Goal: Find specific page/section: Find specific page/section

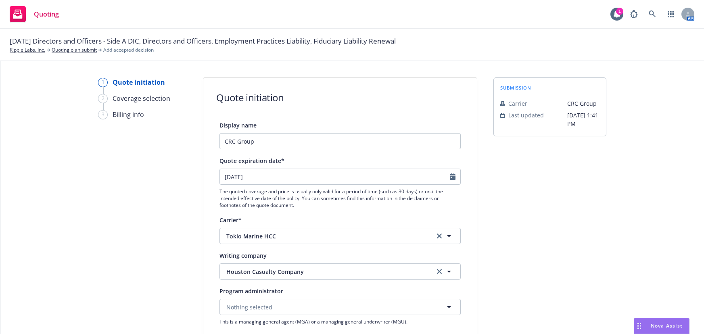
select select "12"
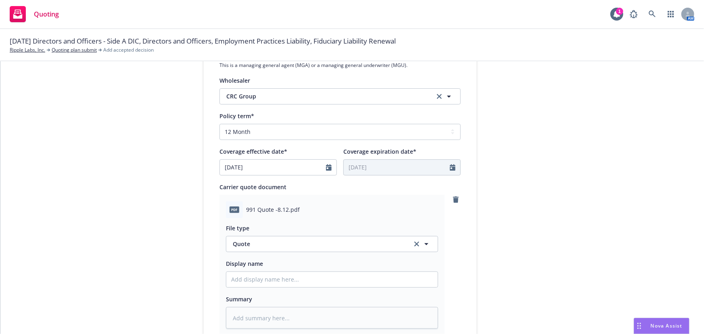
scroll to position [110, 0]
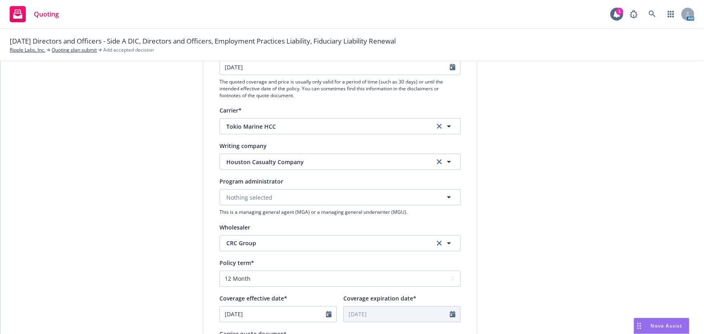
type textarea "x"
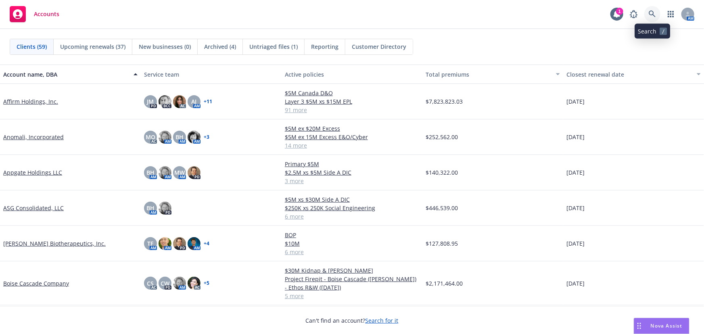
click at [658, 13] on link at bounding box center [652, 14] width 16 height 16
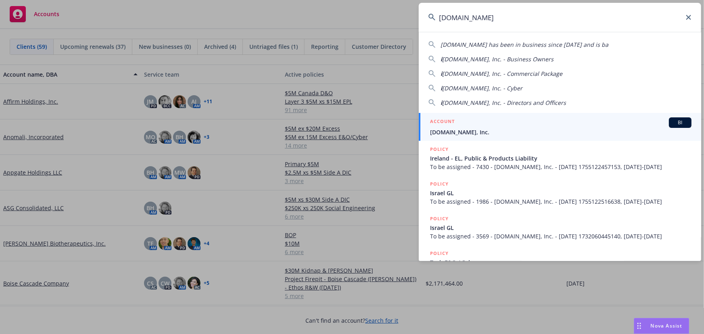
type input "[DOMAIN_NAME]"
click at [457, 122] on div "ACCOUNT BI" at bounding box center [560, 122] width 261 height 10
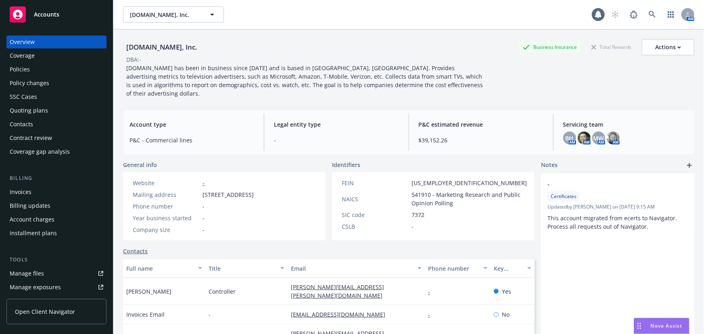
click at [34, 194] on div "Invoices" at bounding box center [57, 192] width 94 height 13
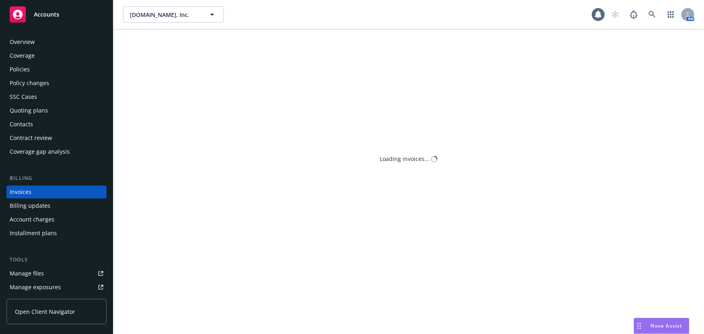
scroll to position [12, 0]
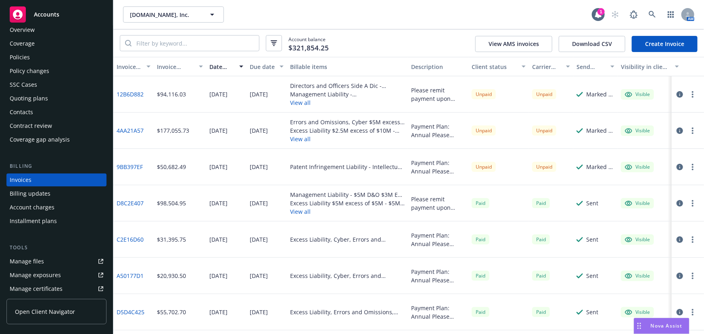
click at [688, 94] on button "button" at bounding box center [693, 95] width 10 height 10
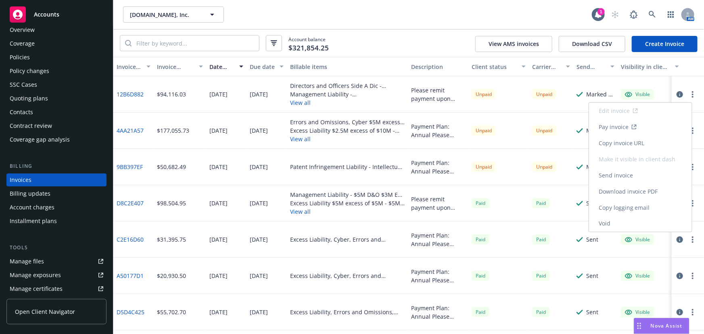
click at [628, 188] on link "Download invoice PDF" at bounding box center [640, 192] width 103 height 16
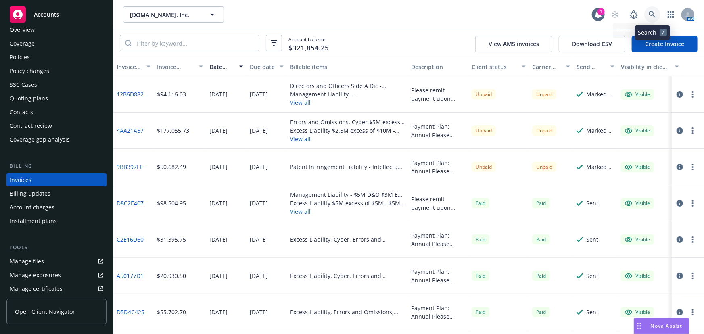
click at [653, 16] on icon at bounding box center [652, 14] width 7 height 7
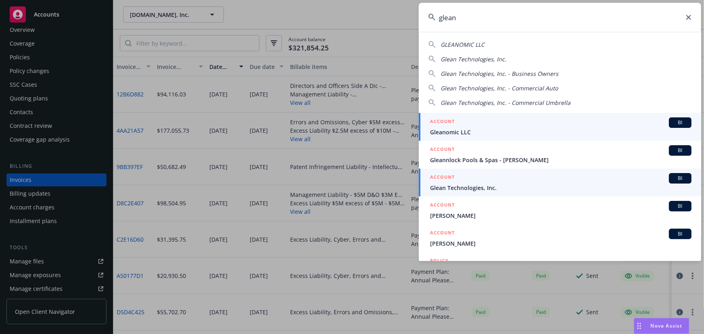
type input "glean"
click at [487, 186] on span "Glean Technologies, Inc." at bounding box center [560, 188] width 261 height 8
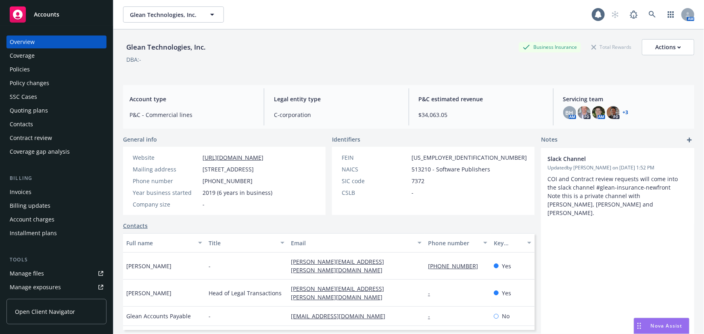
click at [42, 67] on div "Policies" at bounding box center [57, 69] width 94 height 13
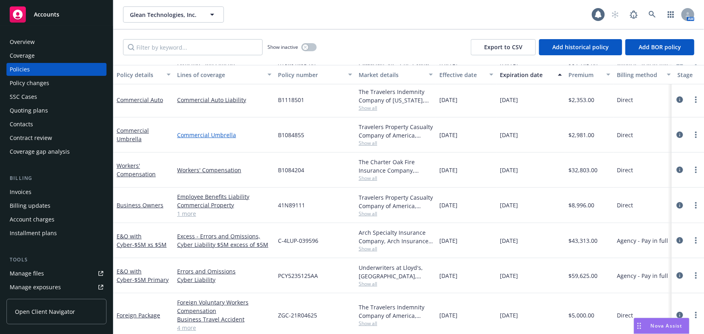
scroll to position [45, 0]
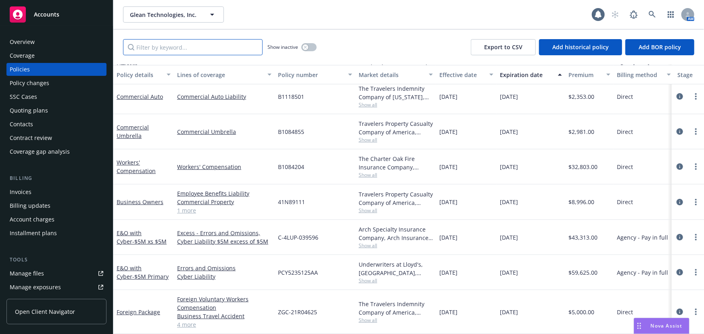
click at [194, 42] on input "Filter by keyword..." at bounding box center [193, 47] width 140 height 16
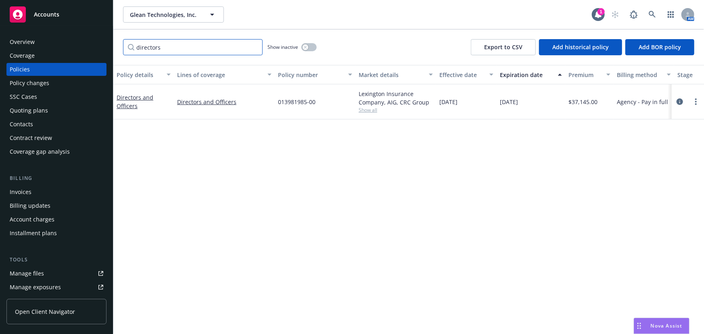
scroll to position [0, 0]
type input "directors"
